Goal: Transaction & Acquisition: Purchase product/service

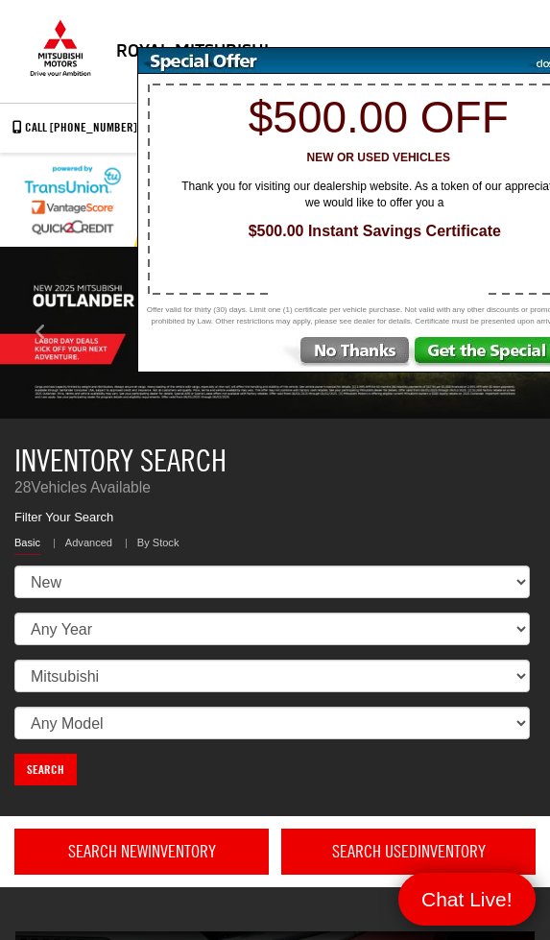
select select "Mitsubishi"
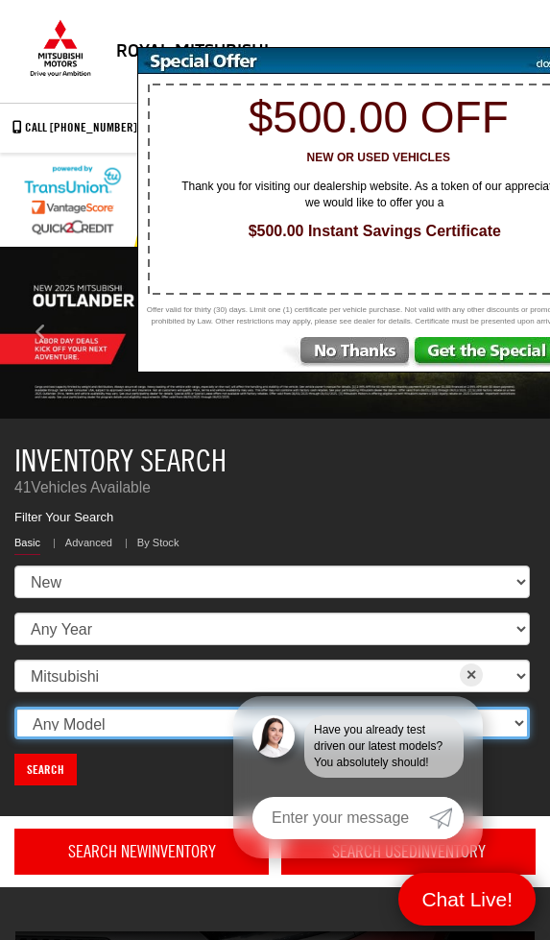
click at [71, 722] on select "Any Model Eclipse Cross Outlander Outlander PHEV Outlander Sport" at bounding box center [272, 723] width 516 height 33
select select "Outlander"
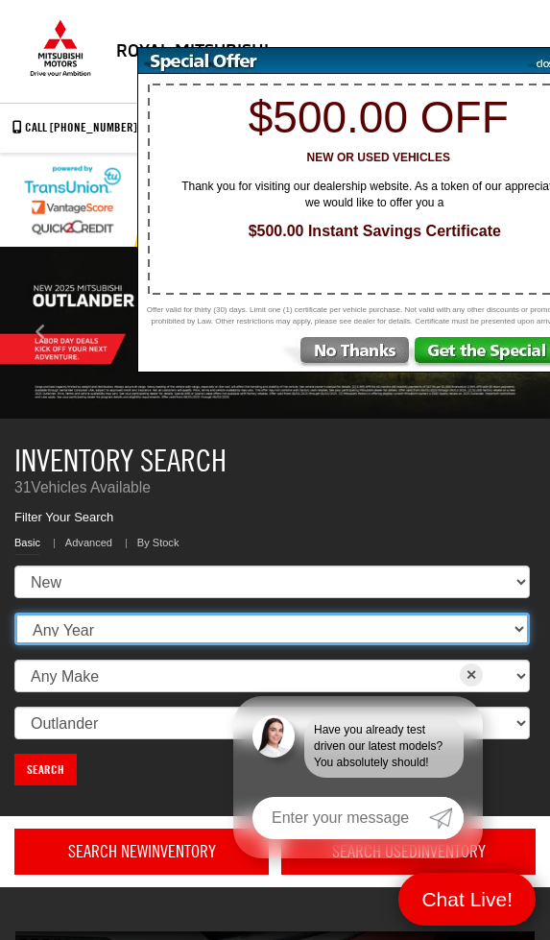
click at [66, 634] on select "Any Year [DATE]" at bounding box center [272, 629] width 516 height 33
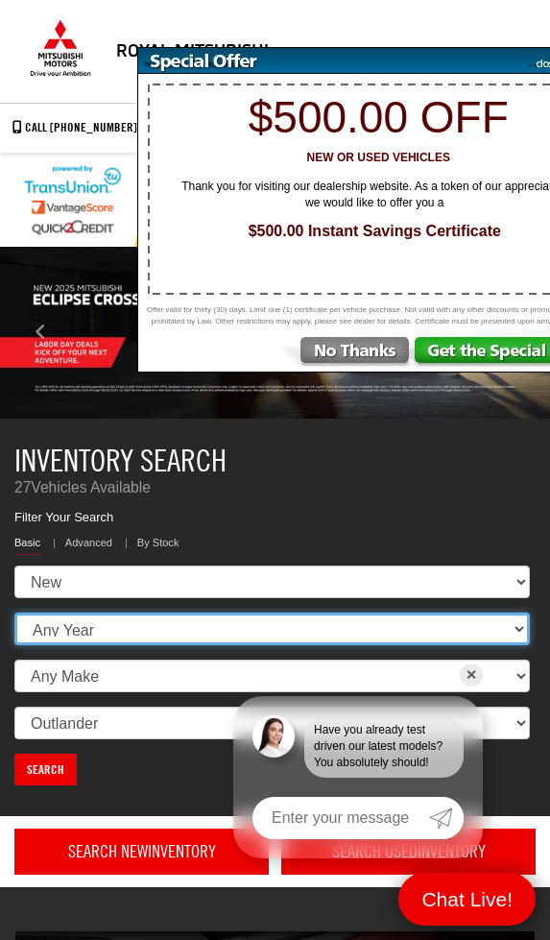
select select "2025"
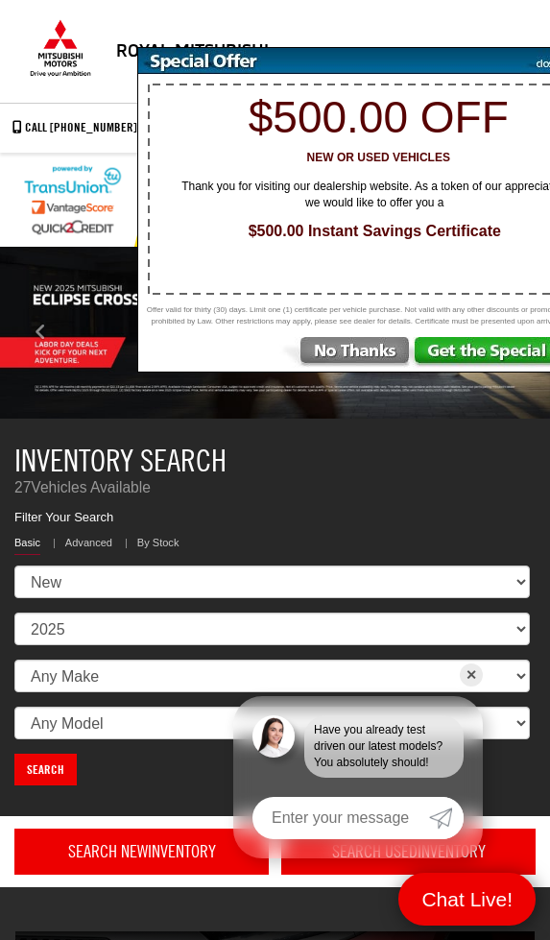
click at [39, 769] on link "Search" at bounding box center [45, 770] width 62 height 32
